Goal: Task Accomplishment & Management: Complete application form

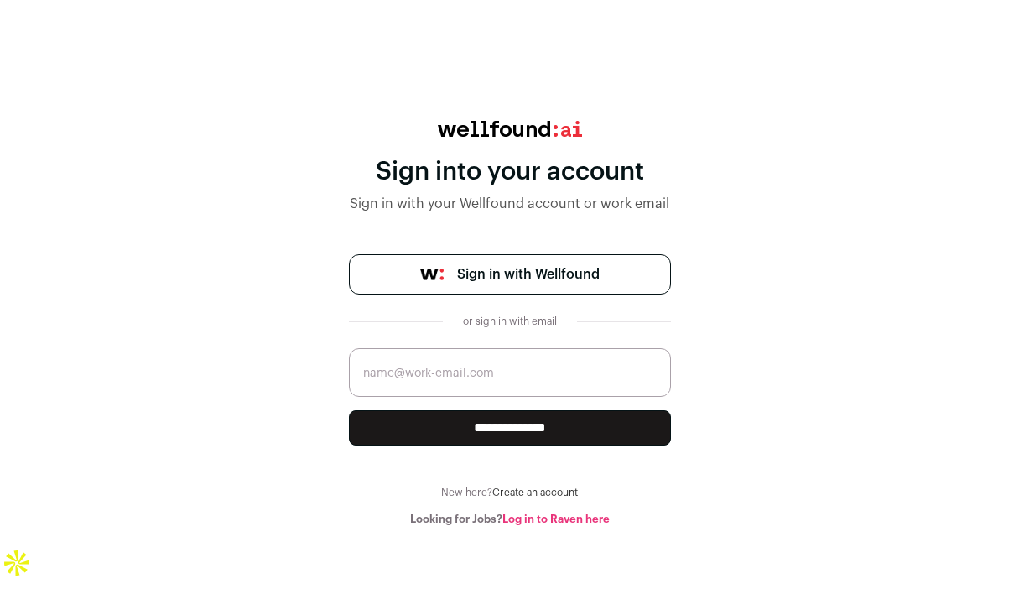
click at [502, 269] on span "Sign in with Wellfound" at bounding box center [528, 274] width 143 height 20
click at [502, 383] on input "email" at bounding box center [510, 372] width 322 height 49
type input "[EMAIL_ADDRESS][PERSON_NAME][DOMAIN_NAME]"
click at [512, 440] on input "**********" at bounding box center [510, 427] width 322 height 35
